Goal: Answer question/provide support: Share knowledge or assist other users

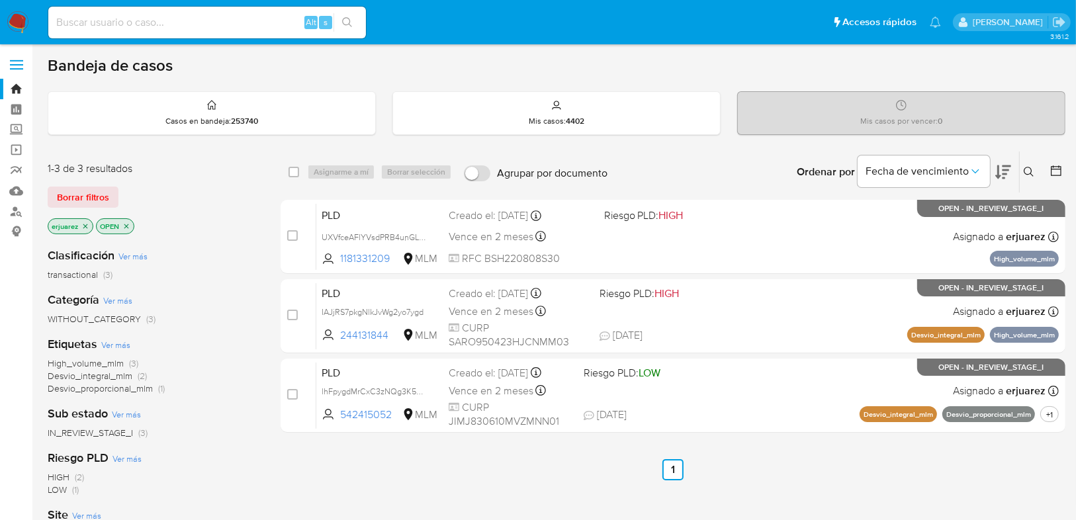
click at [85, 224] on icon "close-filter" at bounding box center [85, 226] width 5 height 5
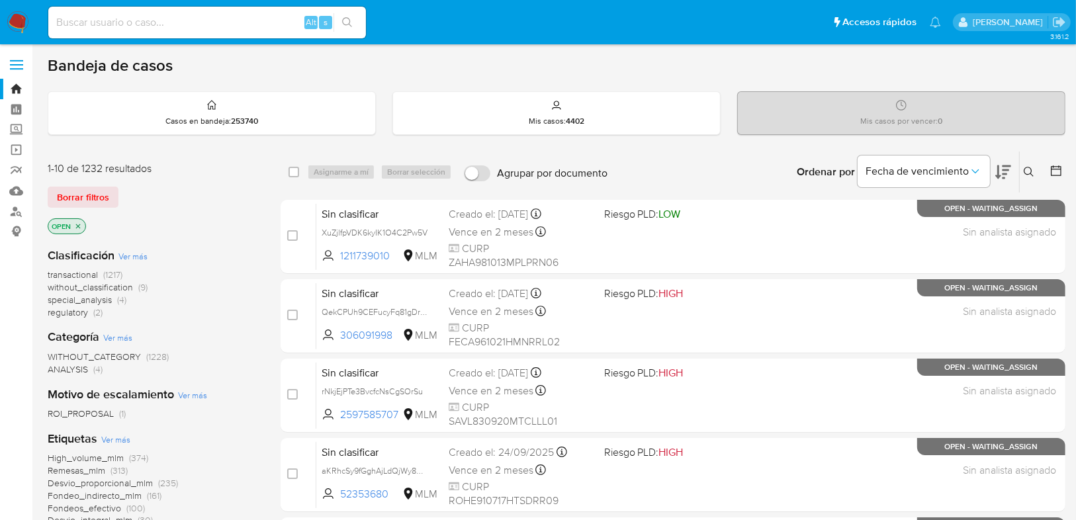
drag, startPoint x: 1029, startPoint y: 167, endPoint x: 804, endPoint y: 246, distance: 237.7
click at [1029, 167] on icon at bounding box center [1028, 172] width 11 height 11
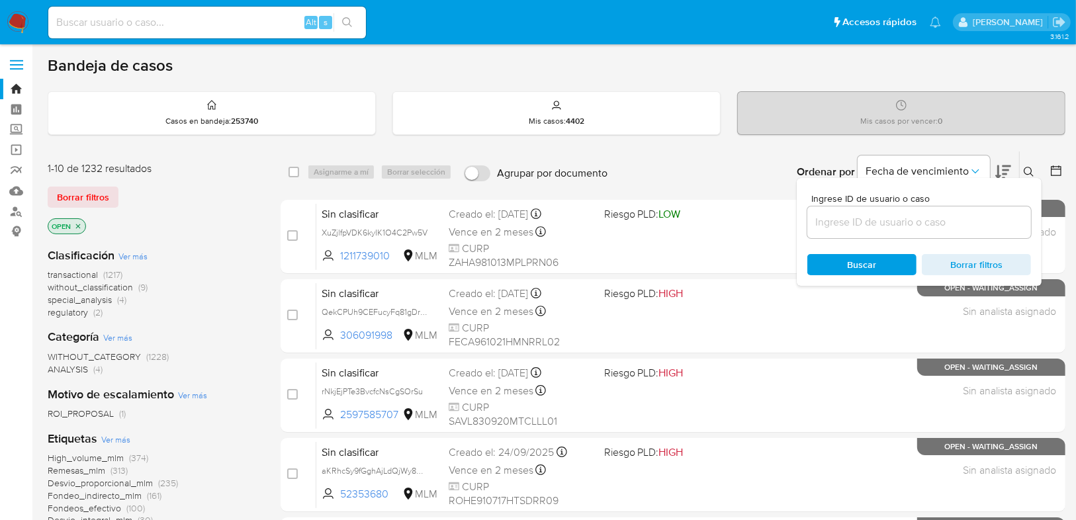
click at [861, 223] on input at bounding box center [919, 222] width 224 height 17
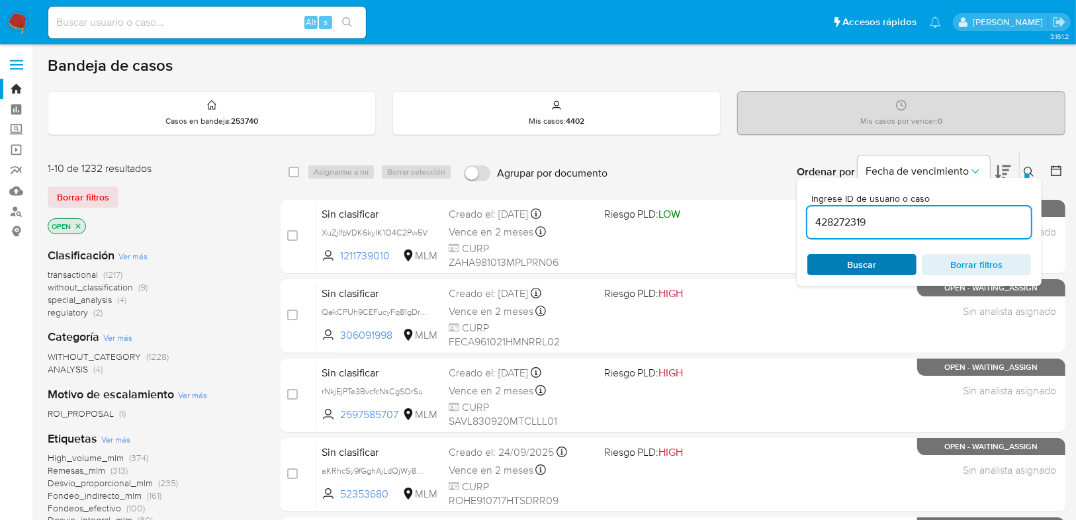
type input "428272319"
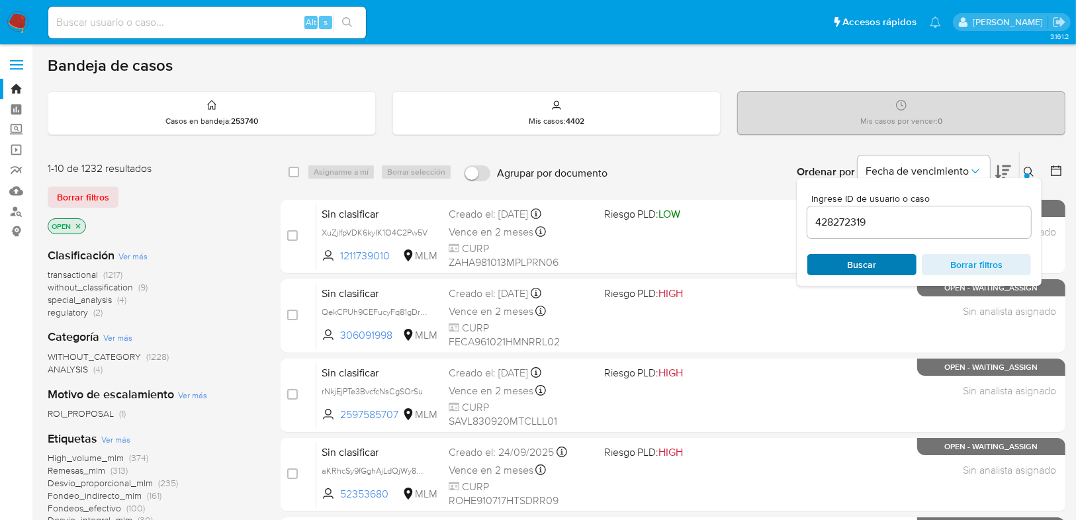
click at [847, 265] on span "Buscar" at bounding box center [861, 264] width 29 height 21
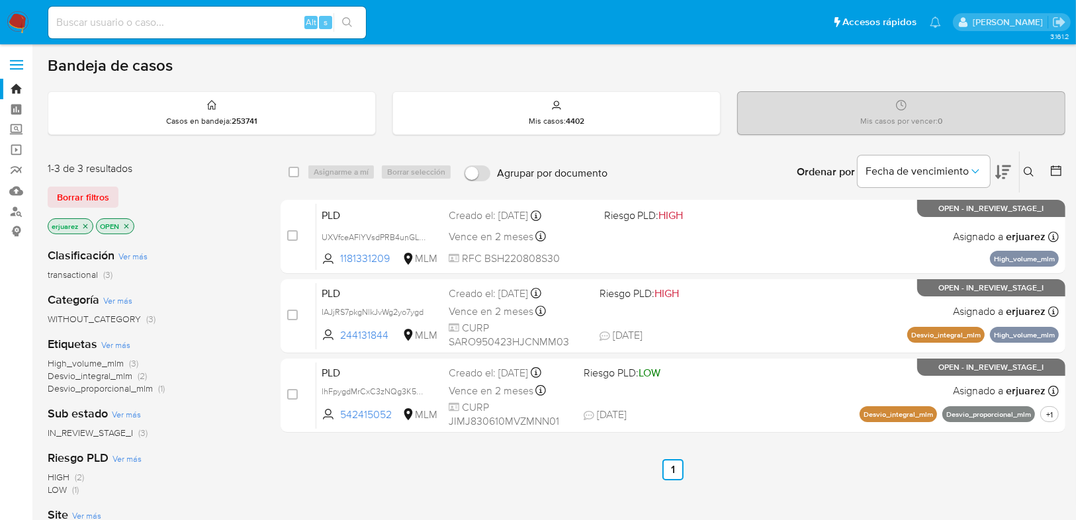
drag, startPoint x: 86, startPoint y: 224, endPoint x: 157, endPoint y: 224, distance: 70.8
click at [86, 224] on icon "close-filter" at bounding box center [85, 226] width 8 height 8
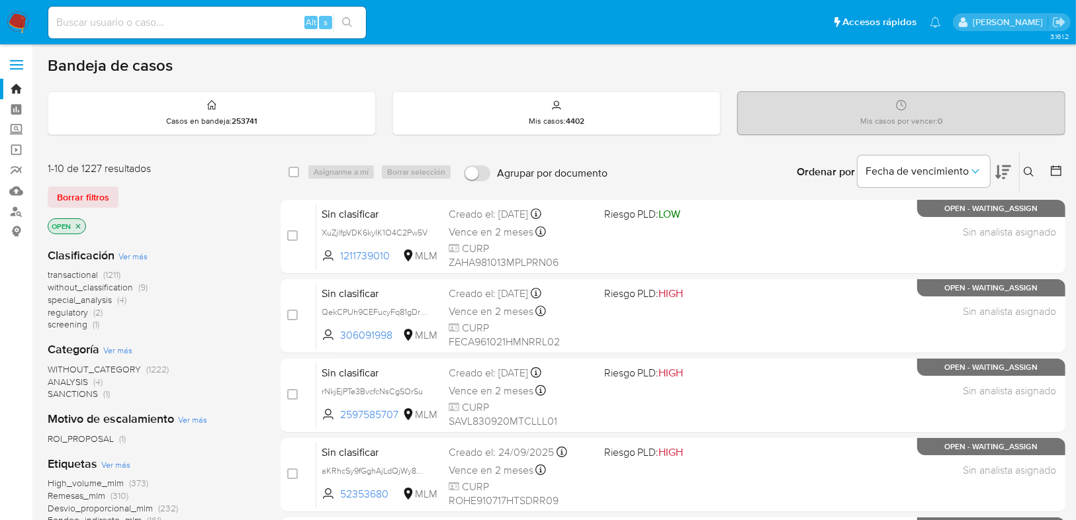
click at [1024, 167] on icon at bounding box center [1028, 172] width 11 height 11
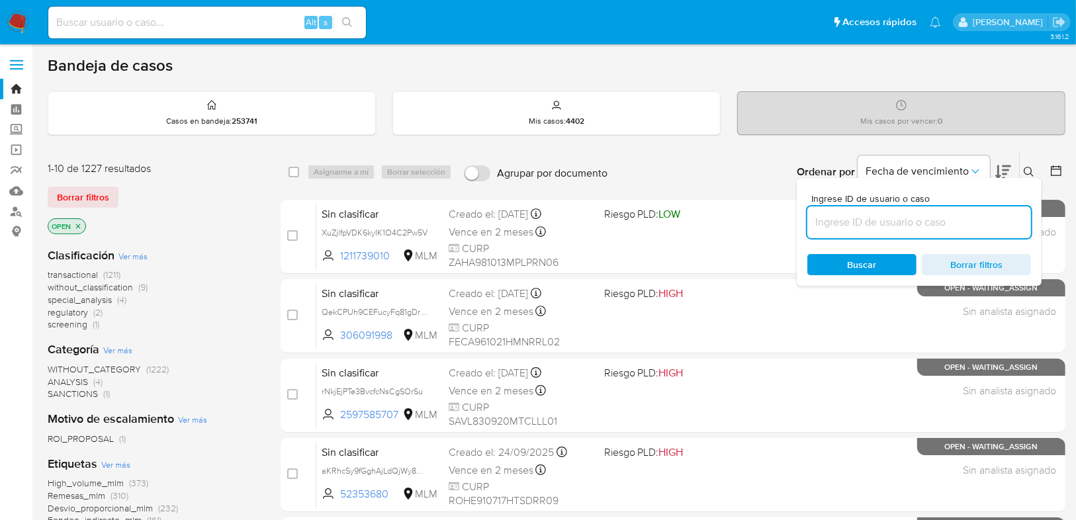
click at [850, 222] on input at bounding box center [919, 222] width 224 height 17
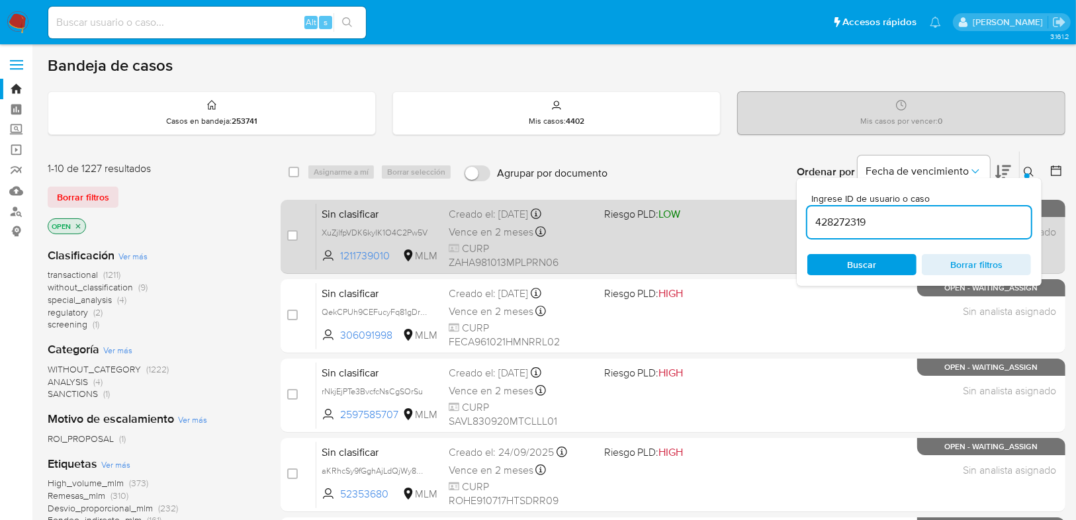
type input "428272319"
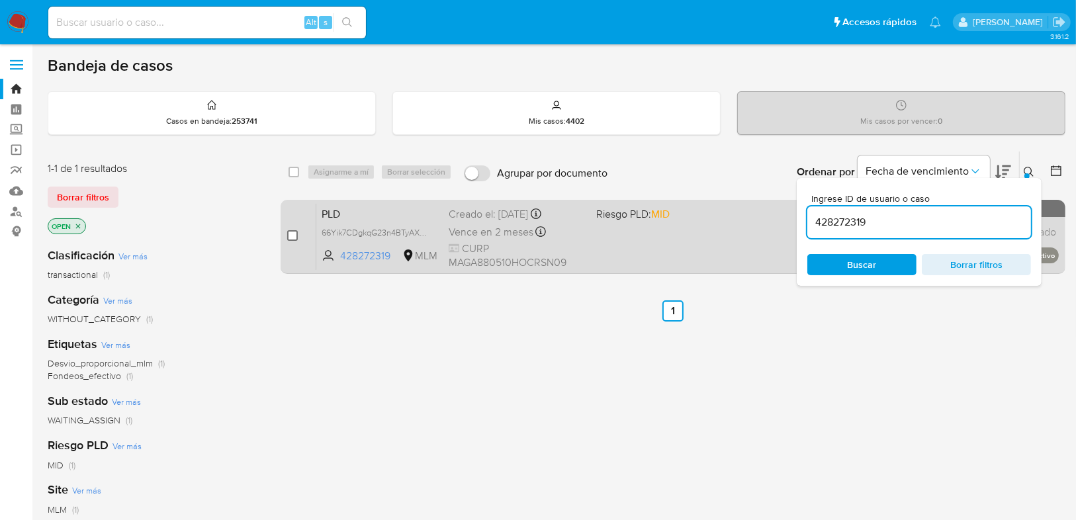
click at [290, 232] on input "checkbox" at bounding box center [292, 235] width 11 height 11
checkbox input "true"
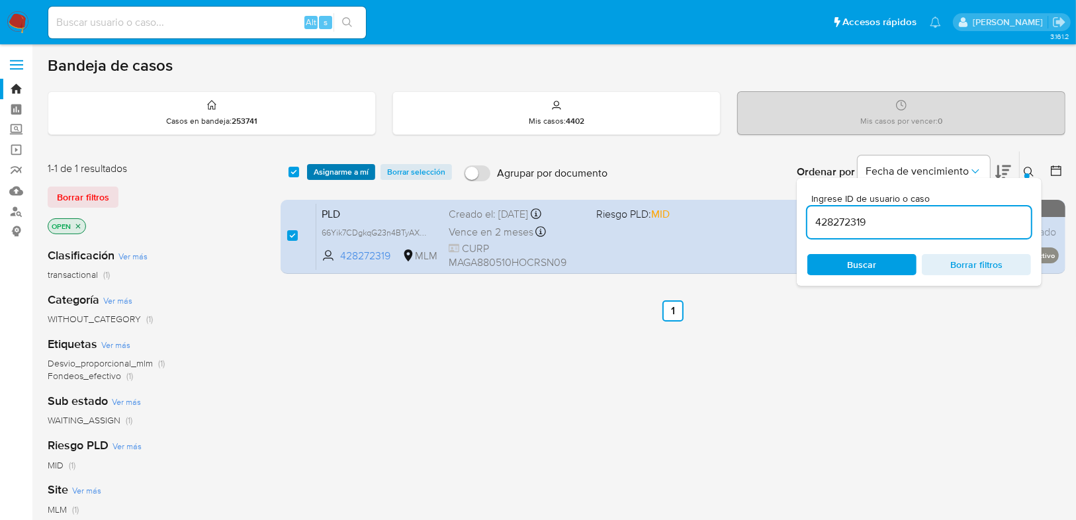
click at [340, 170] on span "Asignarme a mí" at bounding box center [341, 171] width 55 height 13
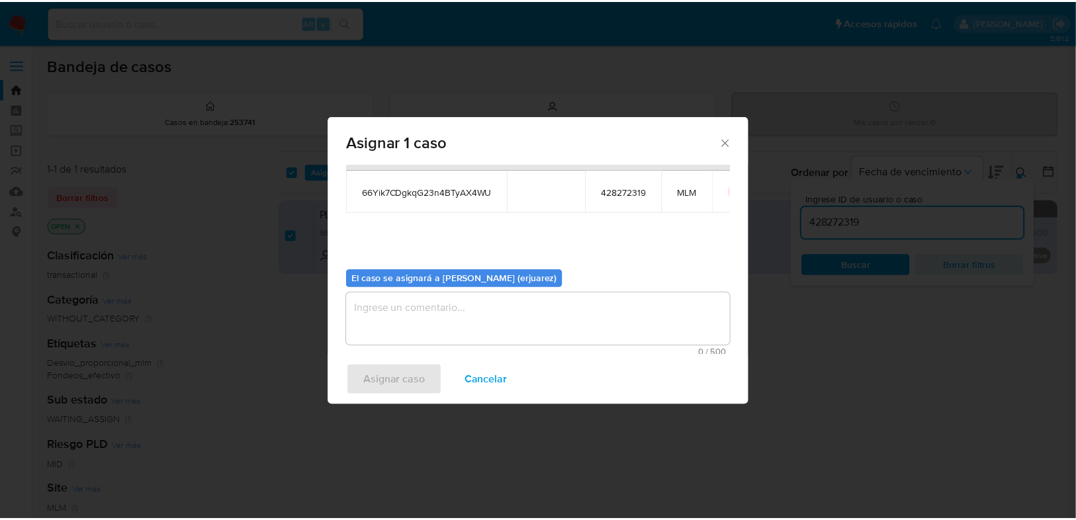
scroll to position [68, 0]
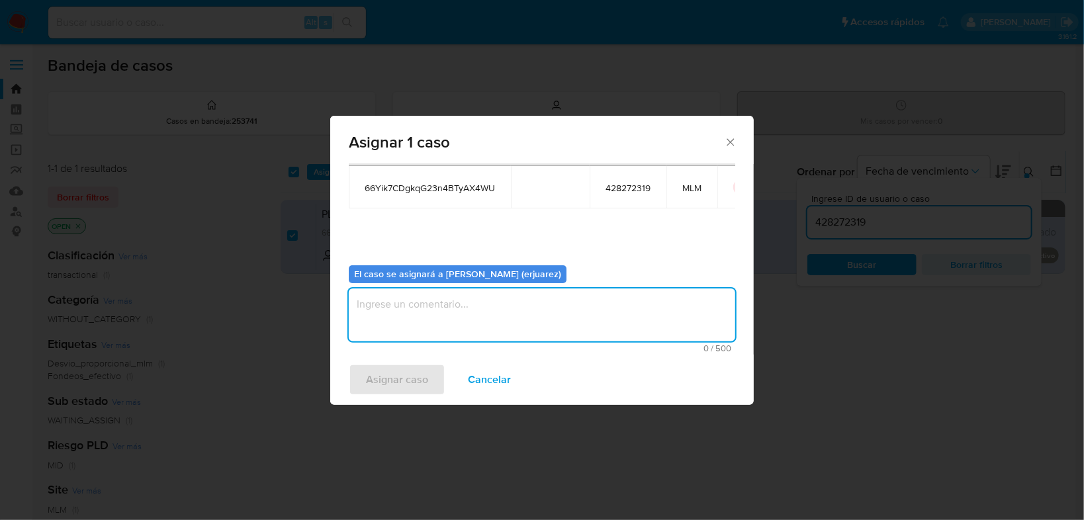
click at [494, 308] on textarea "assign-modal" at bounding box center [542, 314] width 386 height 53
drag, startPoint x: 494, startPoint y: 311, endPoint x: 248, endPoint y: 316, distance: 245.5
click at [247, 311] on div "Asignar 1 caso Casos a asignar: ID Propietario ID de usuario Site 66Yik7CDgkqG2…" at bounding box center [542, 260] width 1084 height 520
type textarea "EPJU"
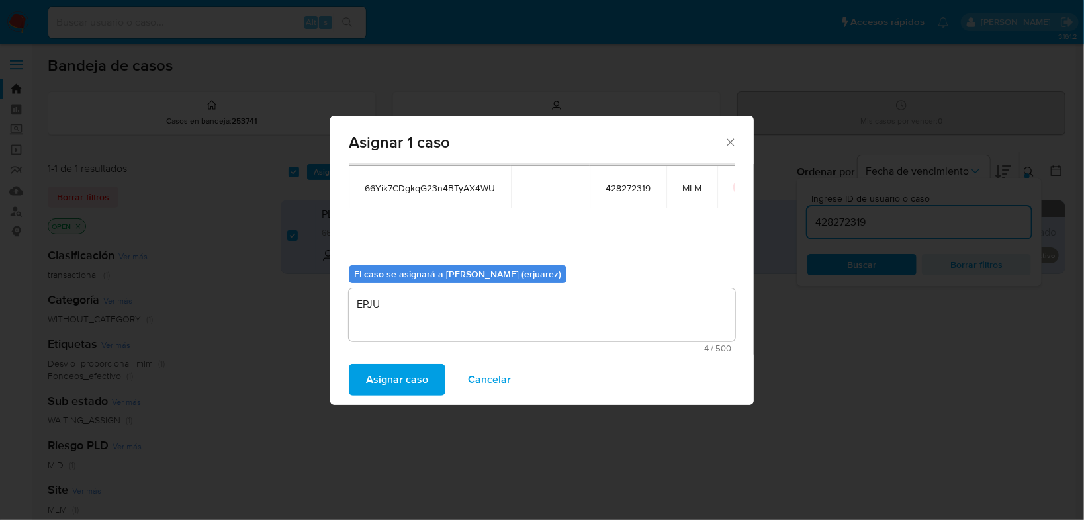
click at [406, 378] on span "Asignar caso" at bounding box center [397, 379] width 62 height 29
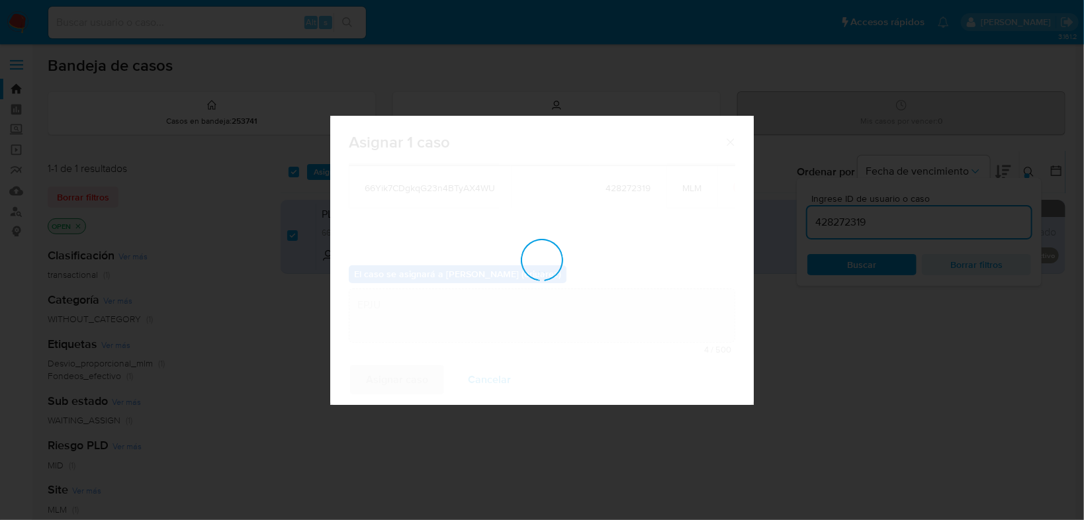
click at [832, 412] on div "Asignar 1 caso Casos a asignar: ID Propietario ID de usuario Site 66Yik7CDgkqG2…" at bounding box center [542, 260] width 1084 height 520
checkbox input "false"
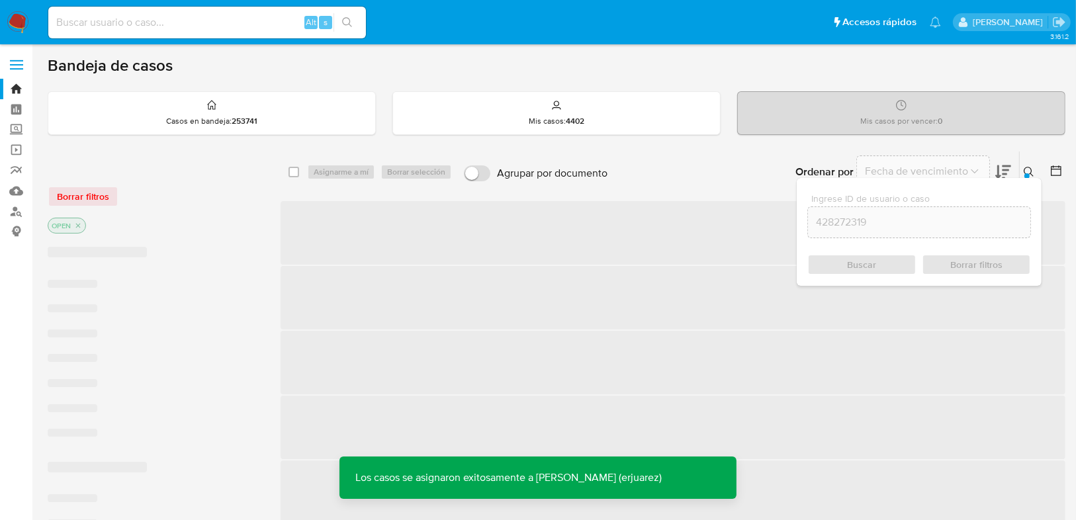
click at [753, 231] on span "‌" at bounding box center [672, 233] width 785 height 64
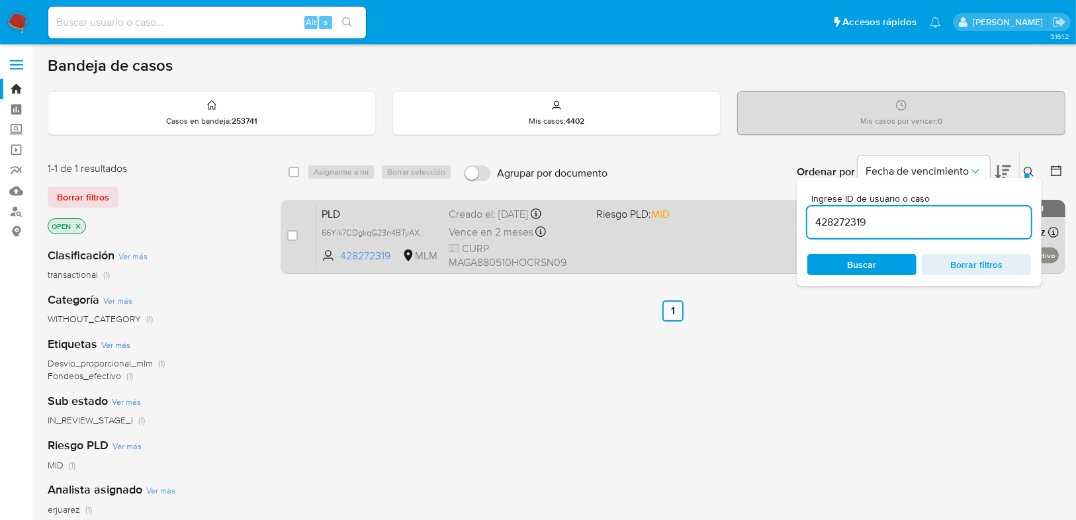
click at [648, 251] on div "PLD 66Yik7CDgkqG23n4BTyAX4WU 428272319 MLM Riesgo PLD: MID Creado el: 12/09/202…" at bounding box center [687, 236] width 742 height 67
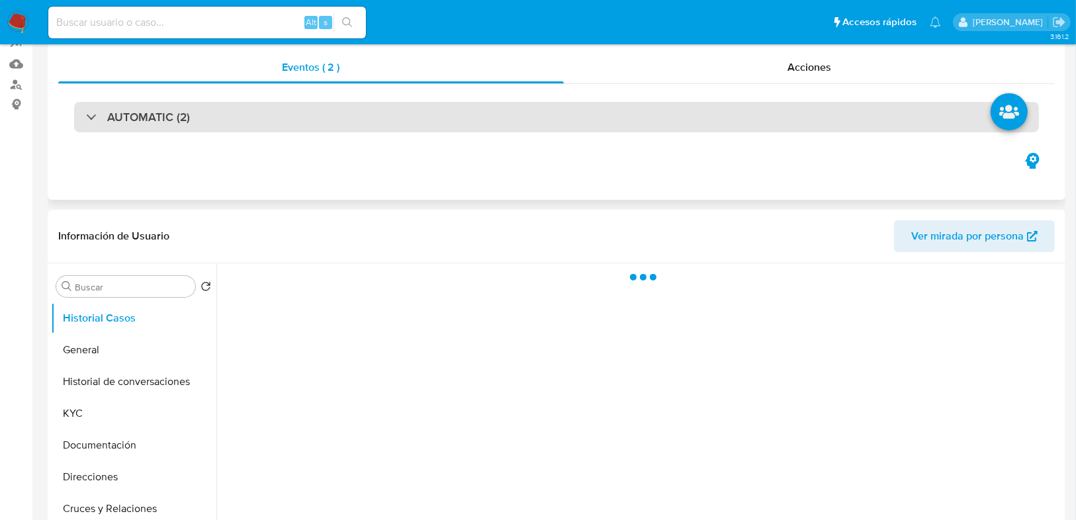
scroll to position [212, 0]
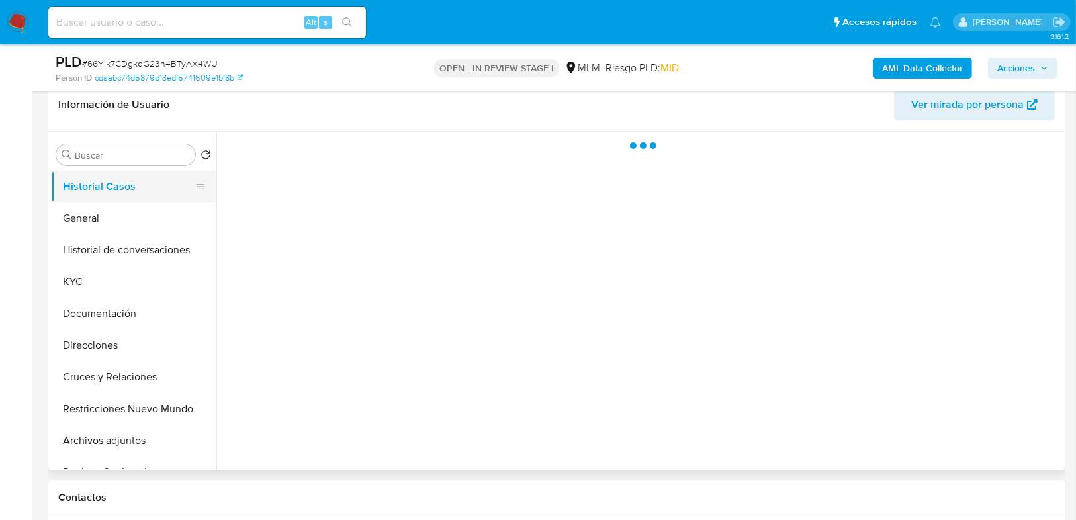
select select "10"
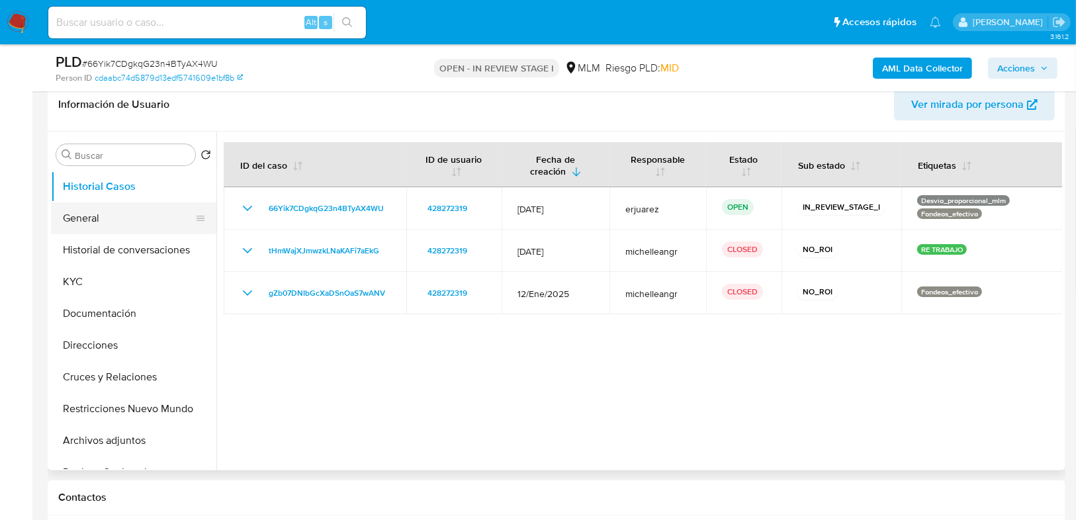
drag, startPoint x: 143, startPoint y: 191, endPoint x: 129, endPoint y: 206, distance: 21.1
click at [142, 192] on button "Historial Casos" at bounding box center [133, 187] width 165 height 32
click at [127, 210] on button "General" at bounding box center [128, 218] width 155 height 32
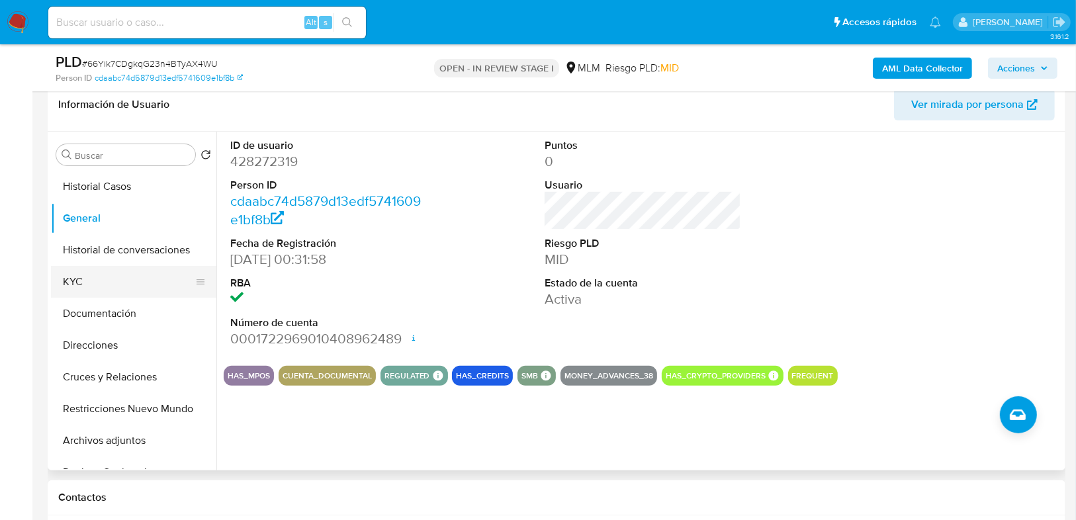
click at [84, 288] on button "KYC" at bounding box center [128, 282] width 155 height 32
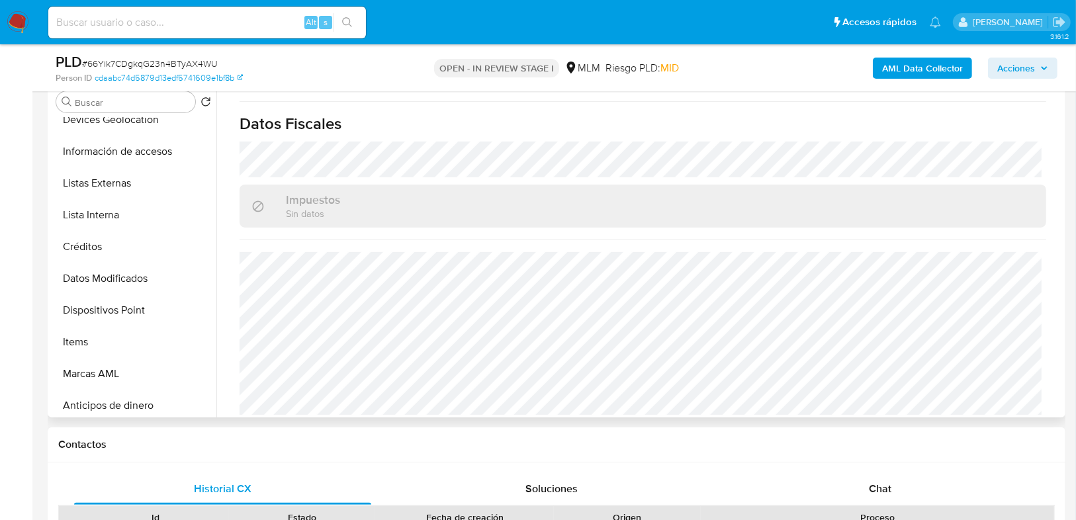
scroll to position [318, 0]
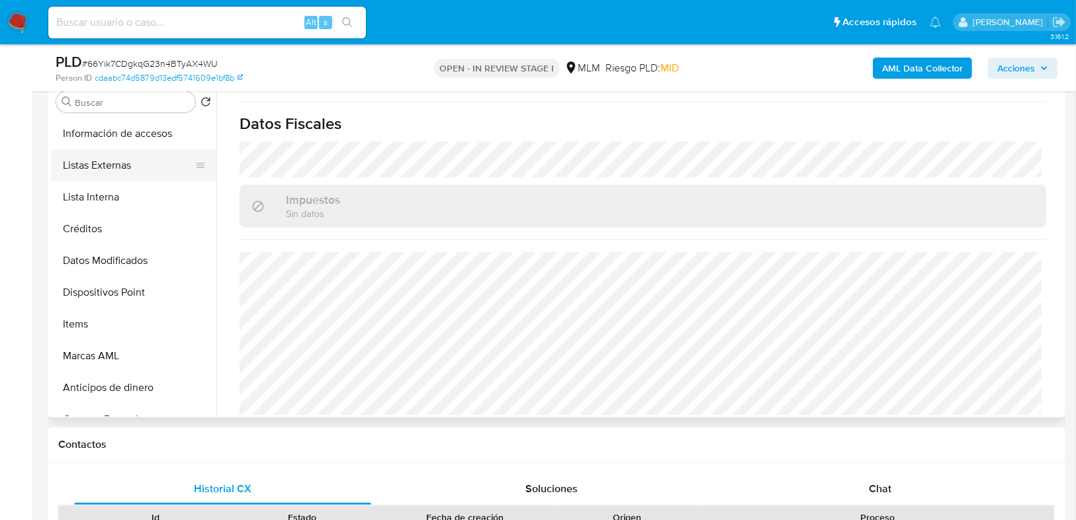
click at [107, 169] on button "Listas Externas" at bounding box center [128, 166] width 155 height 32
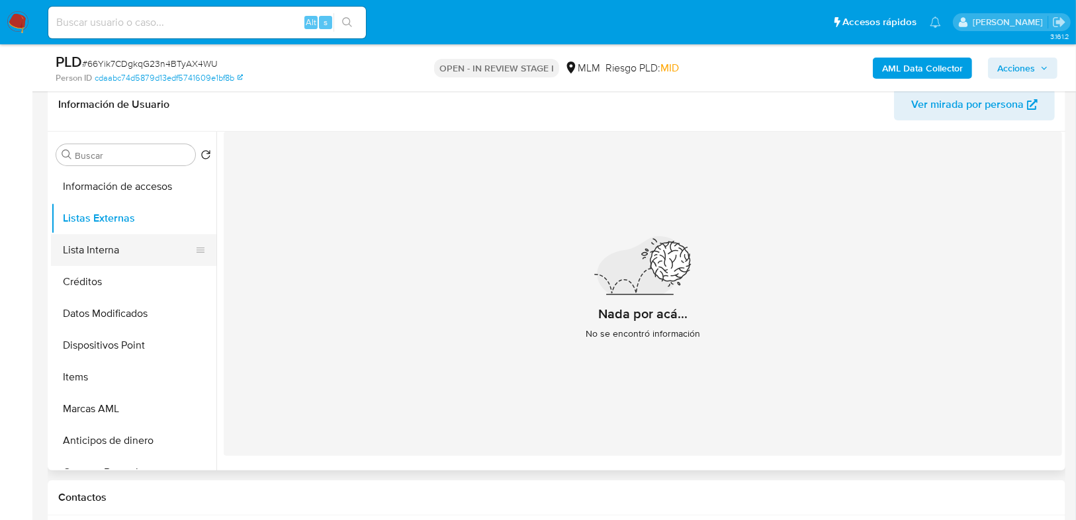
scroll to position [265, 0]
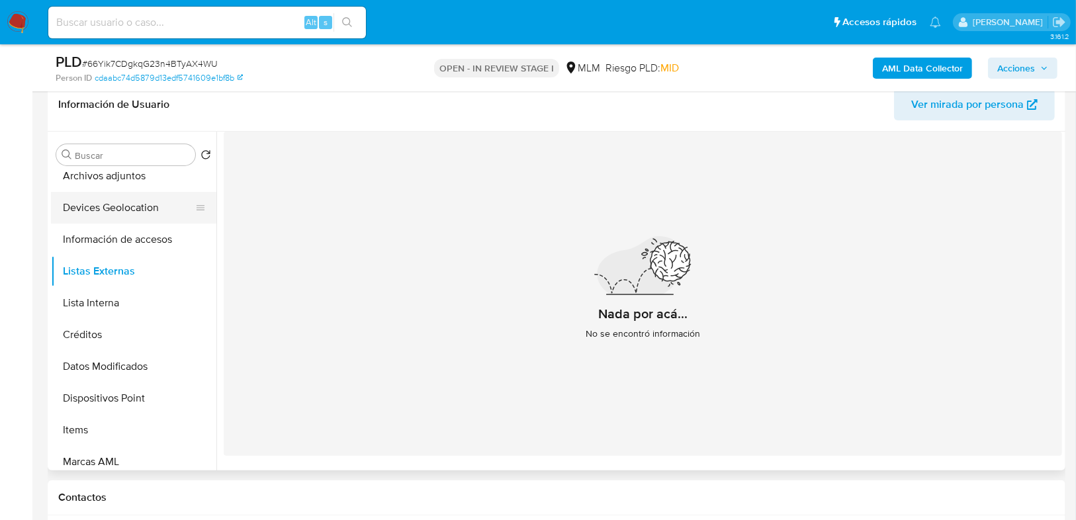
click at [122, 209] on button "Devices Geolocation" at bounding box center [128, 208] width 155 height 32
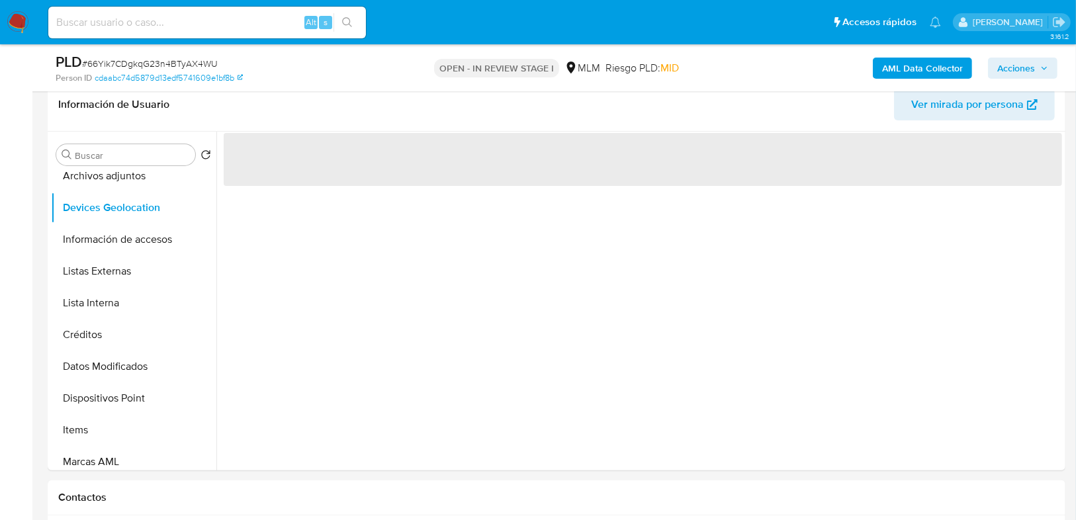
scroll to position [159, 0]
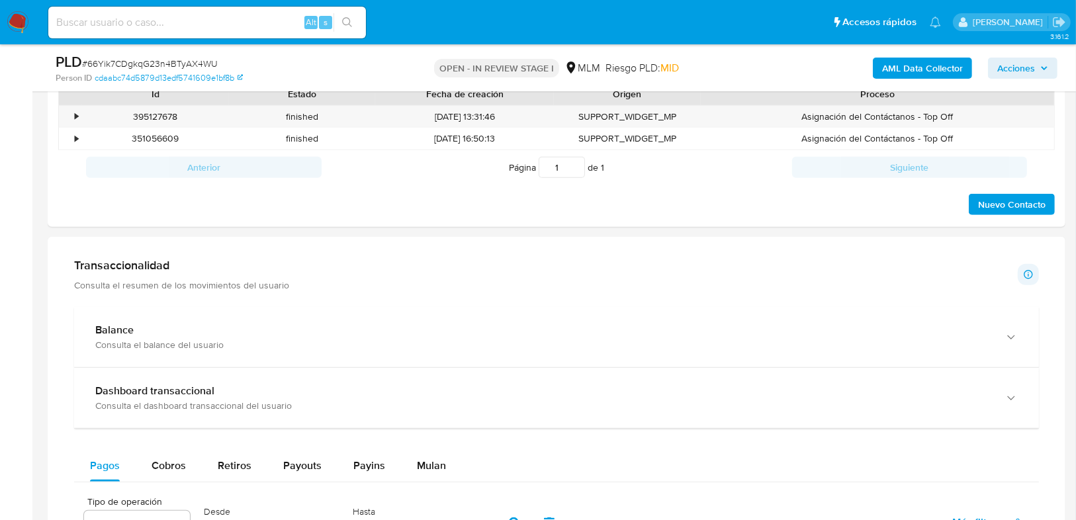
click at [134, 271] on h1 "Transaccionalidad" at bounding box center [181, 265] width 215 height 15
drag, startPoint x: 142, startPoint y: 329, endPoint x: 220, endPoint y: 304, distance: 82.0
click at [142, 329] on div "Balance" at bounding box center [543, 329] width 896 height 13
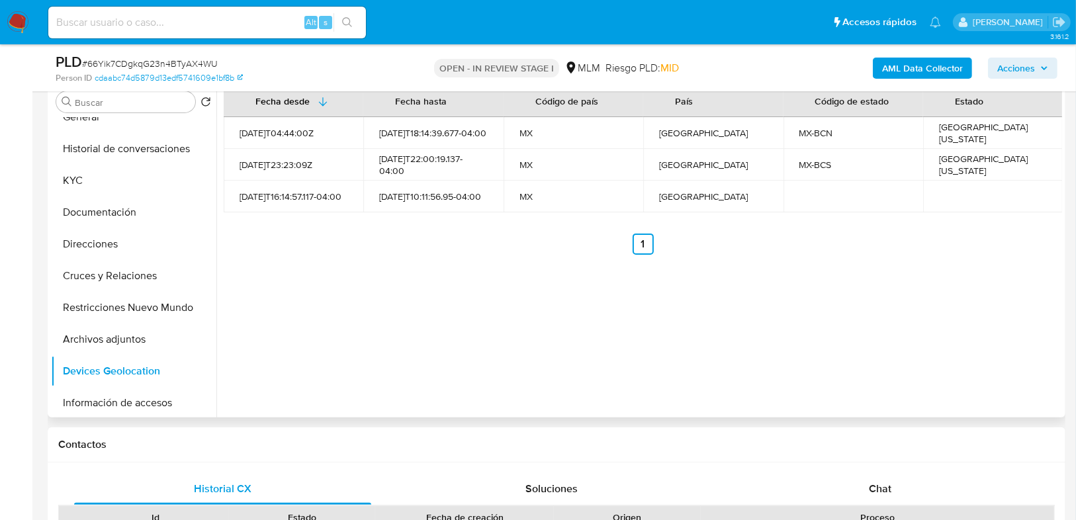
scroll to position [0, 0]
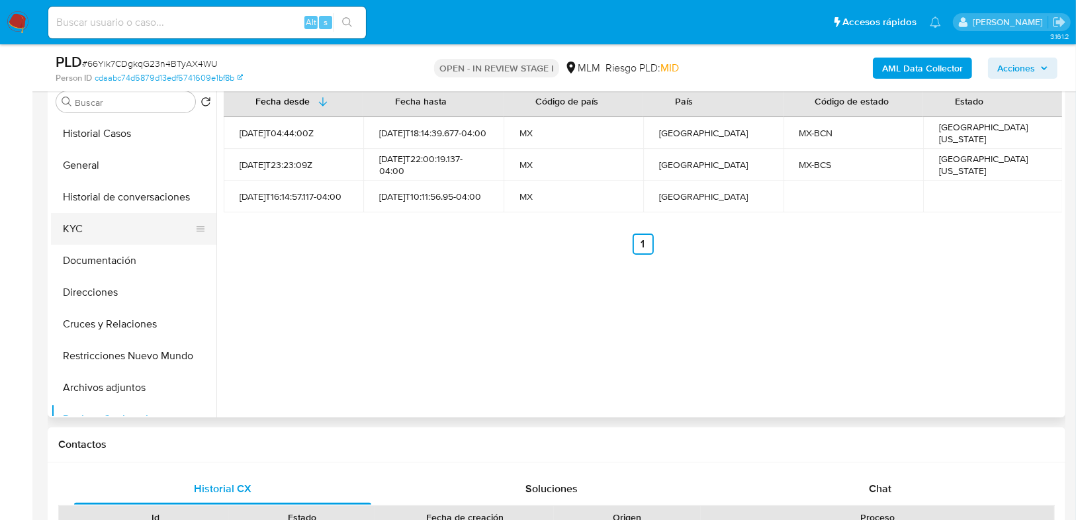
click at [75, 233] on button "KYC" at bounding box center [128, 229] width 155 height 32
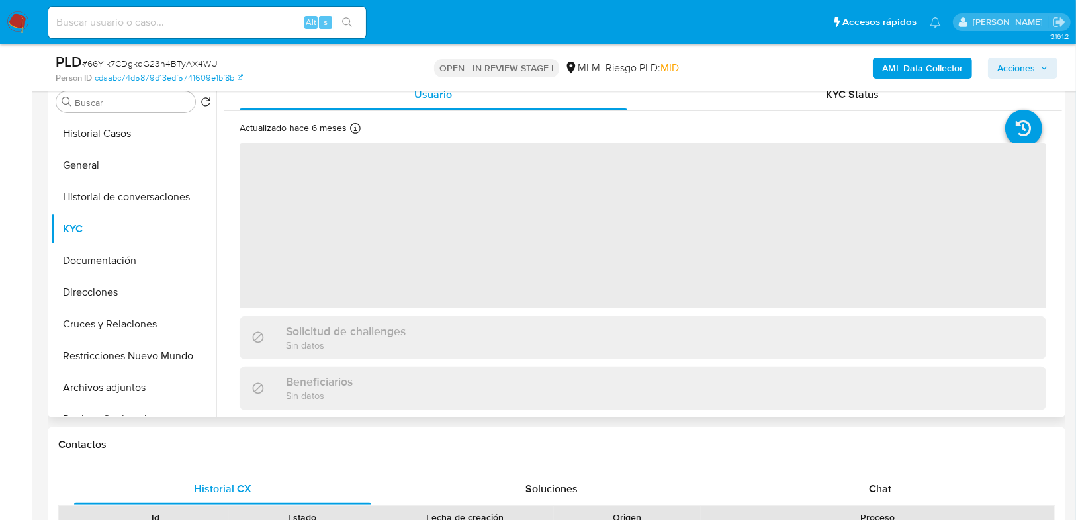
scroll to position [212, 0]
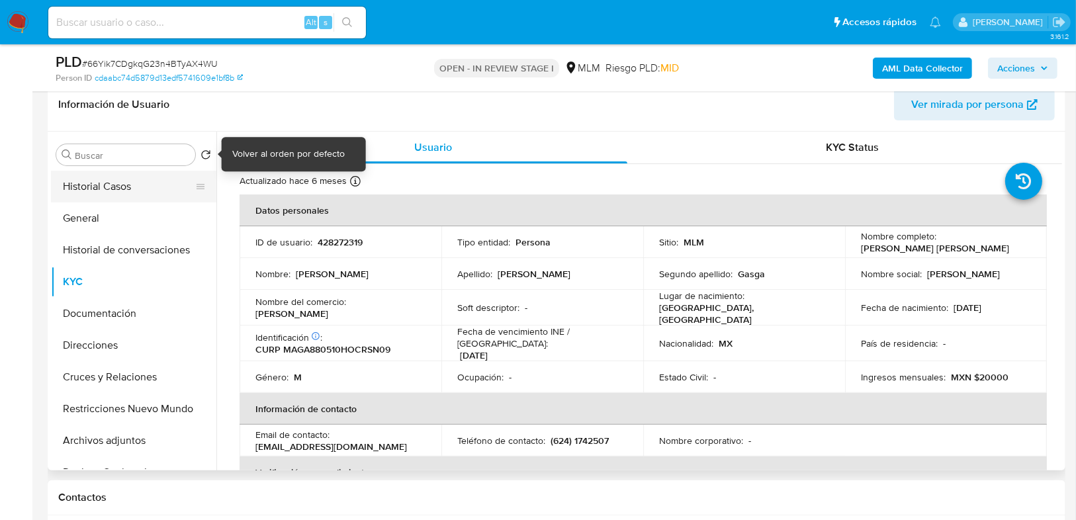
click at [132, 184] on button "Historial Casos" at bounding box center [128, 187] width 155 height 32
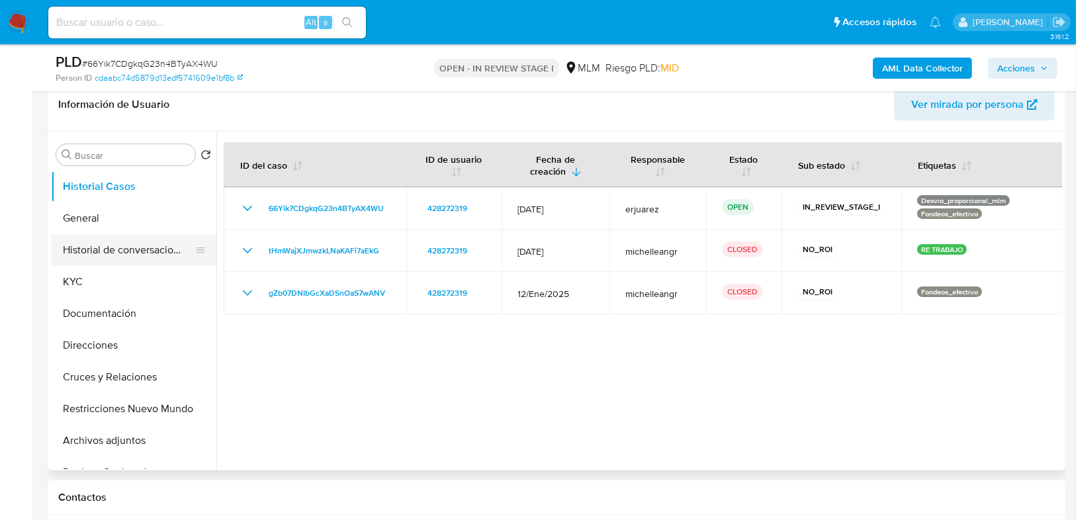
click at [161, 249] on button "Historial de conversaciones" at bounding box center [128, 250] width 155 height 32
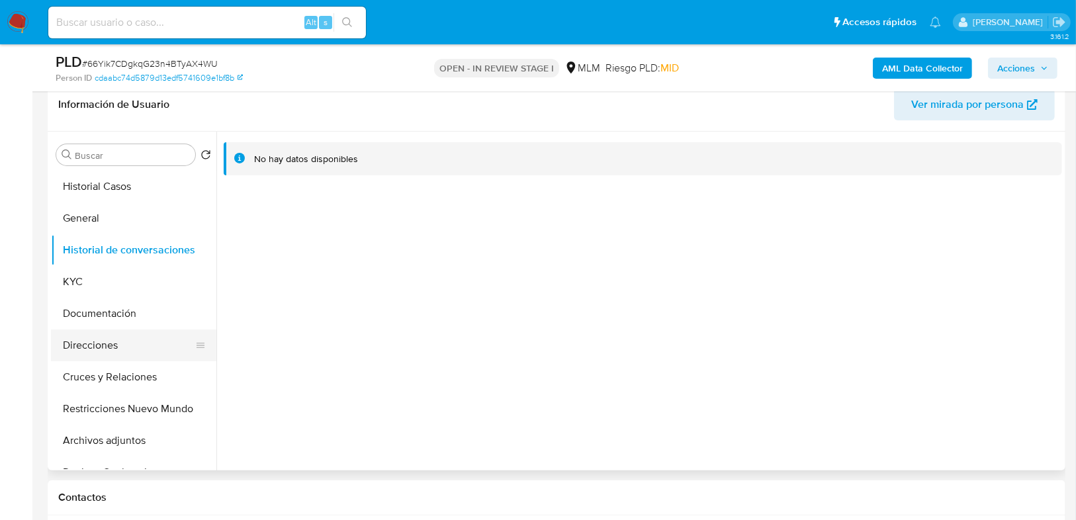
click at [104, 347] on button "Direcciones" at bounding box center [128, 345] width 155 height 32
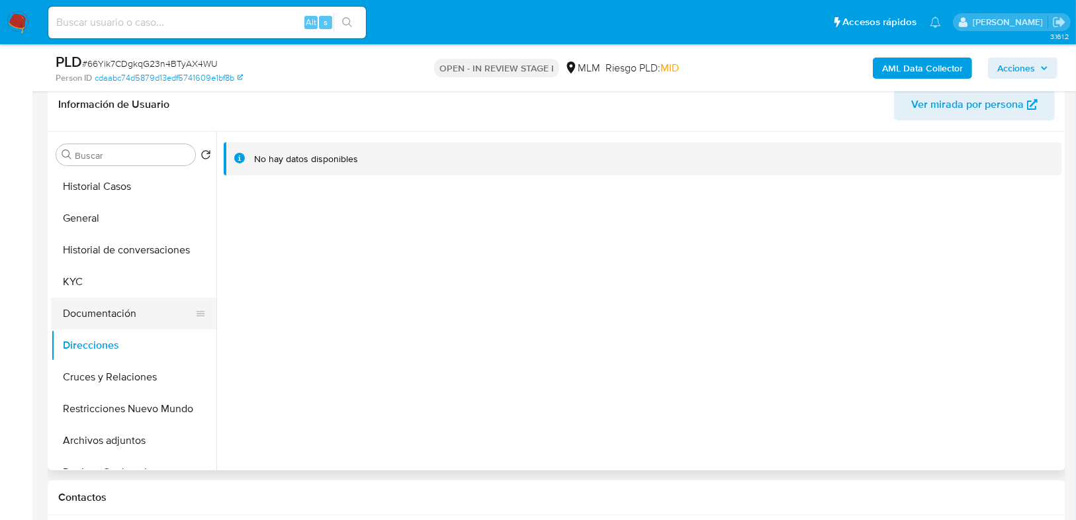
click at [108, 310] on button "Documentación" at bounding box center [128, 314] width 155 height 32
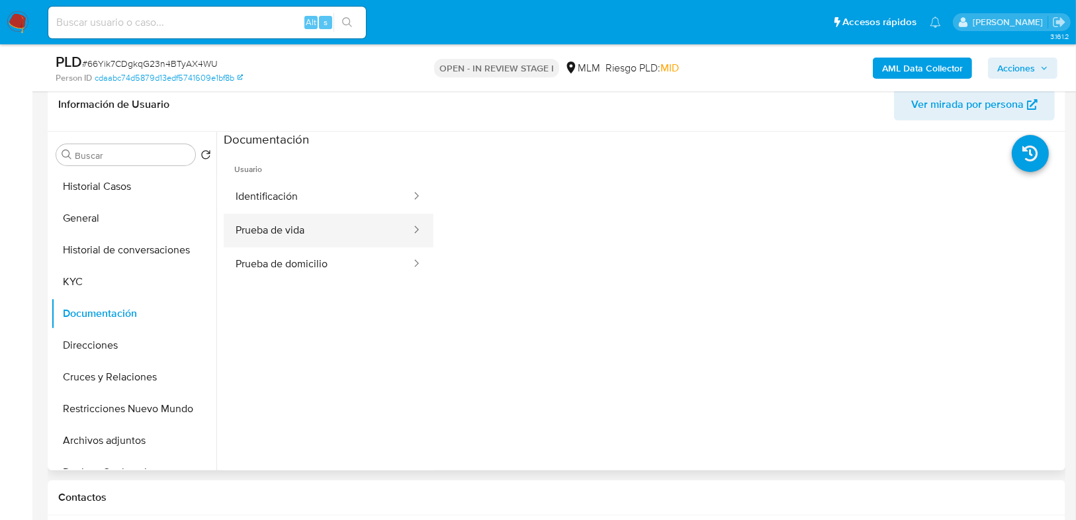
drag, startPoint x: 285, startPoint y: 194, endPoint x: 304, endPoint y: 218, distance: 29.7
click at [286, 194] on button "Identificación" at bounding box center [318, 197] width 189 height 34
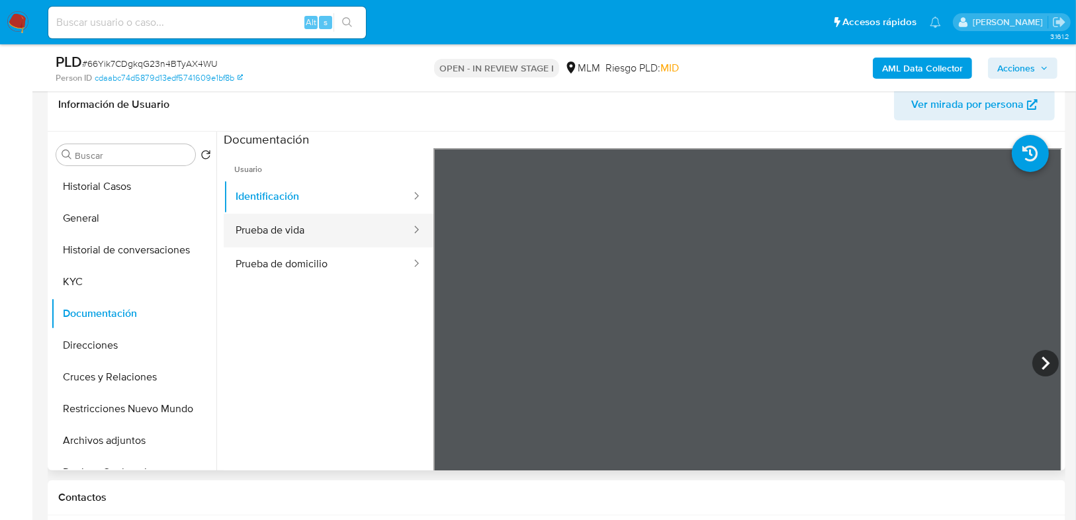
click at [304, 220] on button "Prueba de vida" at bounding box center [318, 231] width 189 height 34
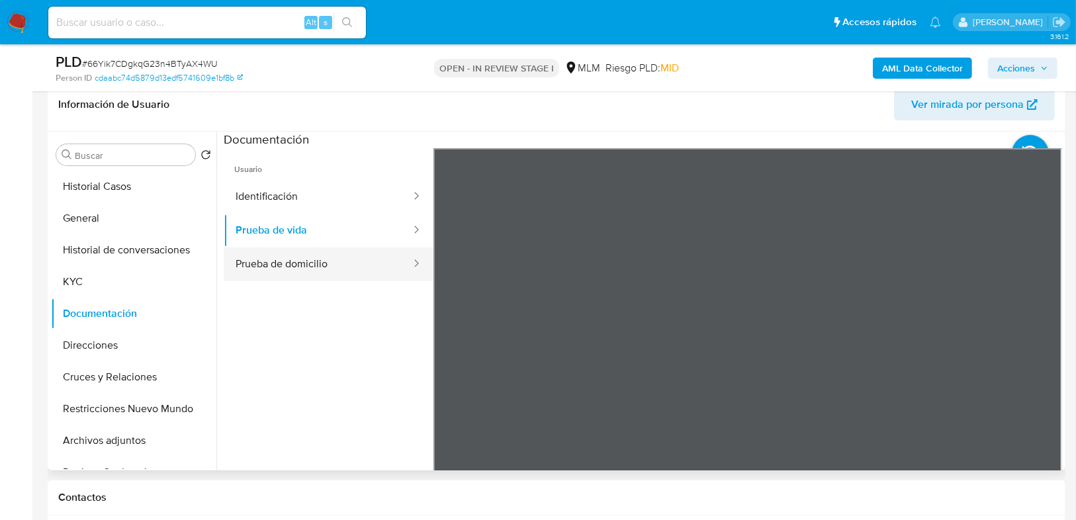
click at [282, 257] on button "Prueba de domicilio" at bounding box center [318, 264] width 189 height 34
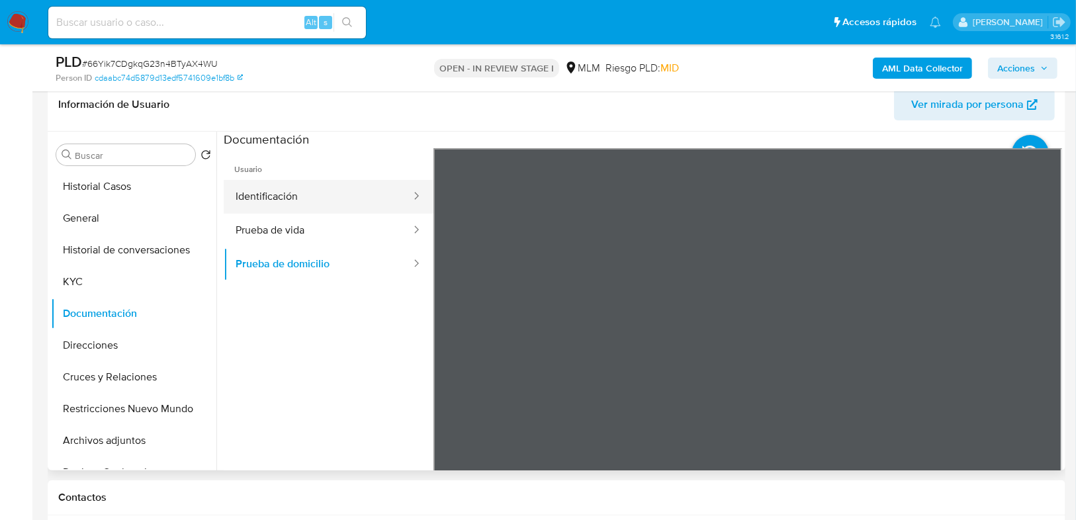
click at [278, 188] on button "Identificación" at bounding box center [318, 197] width 189 height 34
